Goal: Transaction & Acquisition: Purchase product/service

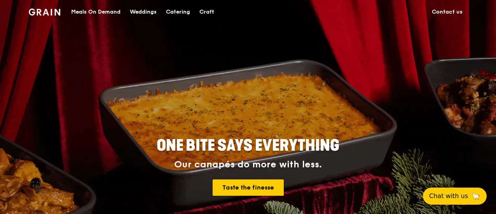
click at [96, 8] on div "Meals On Demand" at bounding box center [95, 11] width 49 height 23
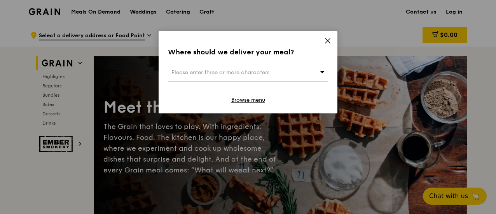
click at [329, 38] on icon at bounding box center [327, 40] width 7 height 7
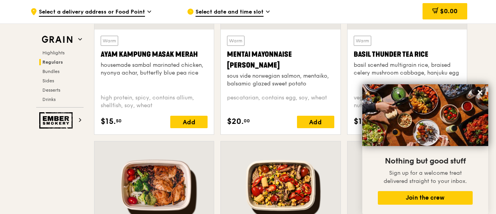
scroll to position [818, 0]
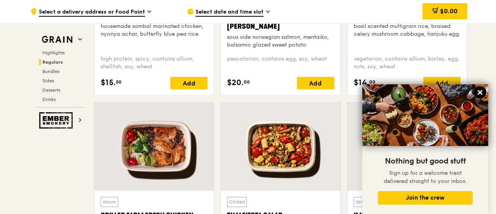
click at [481, 91] on icon at bounding box center [480, 92] width 5 height 5
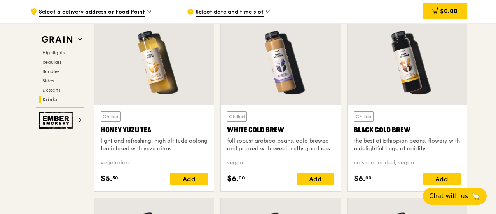
scroll to position [3038, 0]
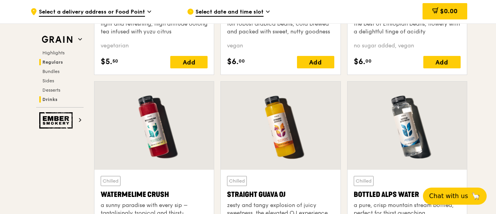
click at [56, 60] on span "Regulars" at bounding box center [52, 62] width 21 height 5
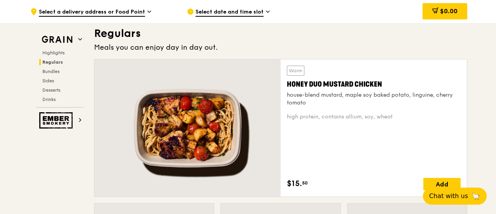
scroll to position [511, 0]
